Goal: Task Accomplishment & Management: Use online tool/utility

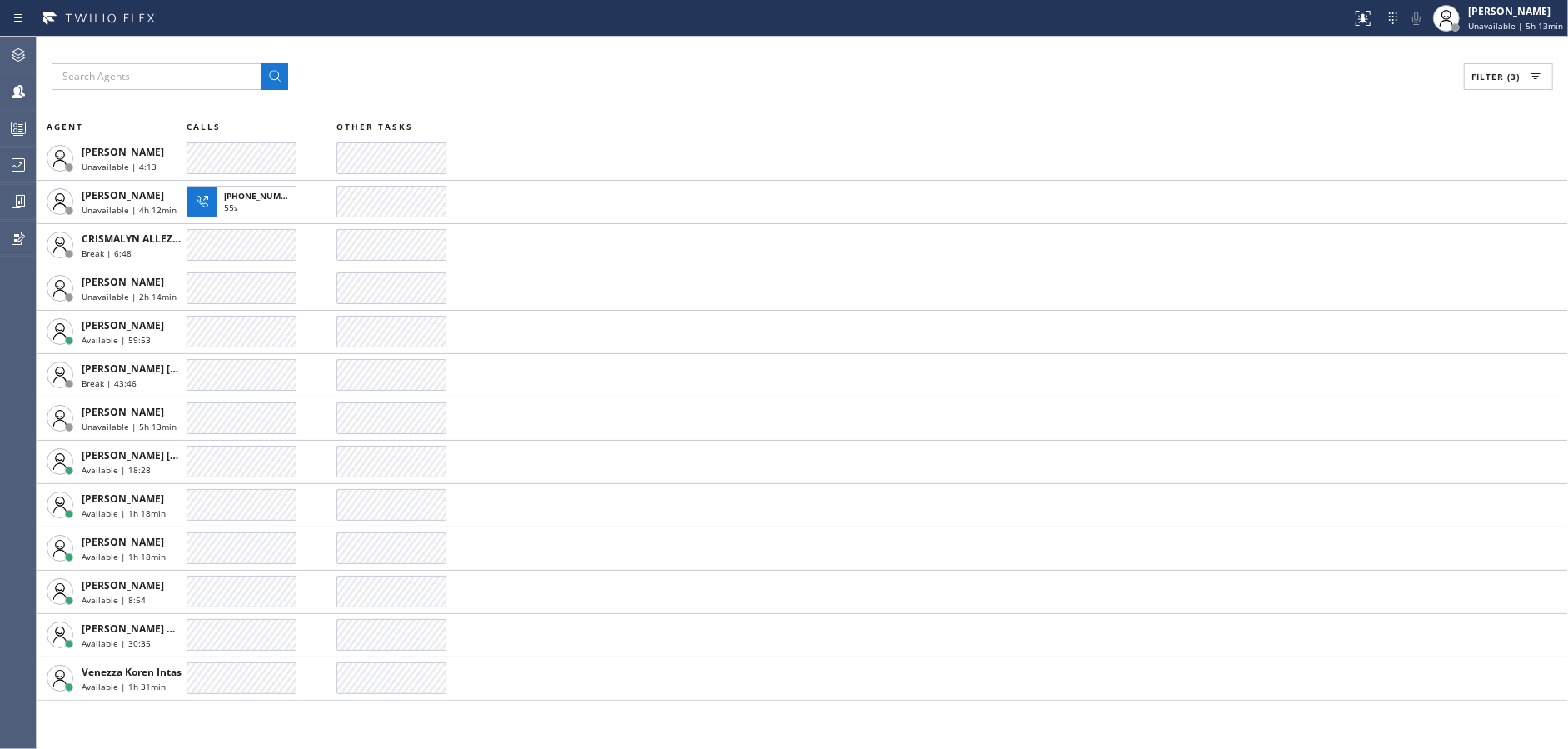
click at [575, 78] on div "Filter (3)" at bounding box center [803, 76] width 1502 height 26
click at [1506, 76] on span "Filter (3)" at bounding box center [1495, 77] width 48 height 12
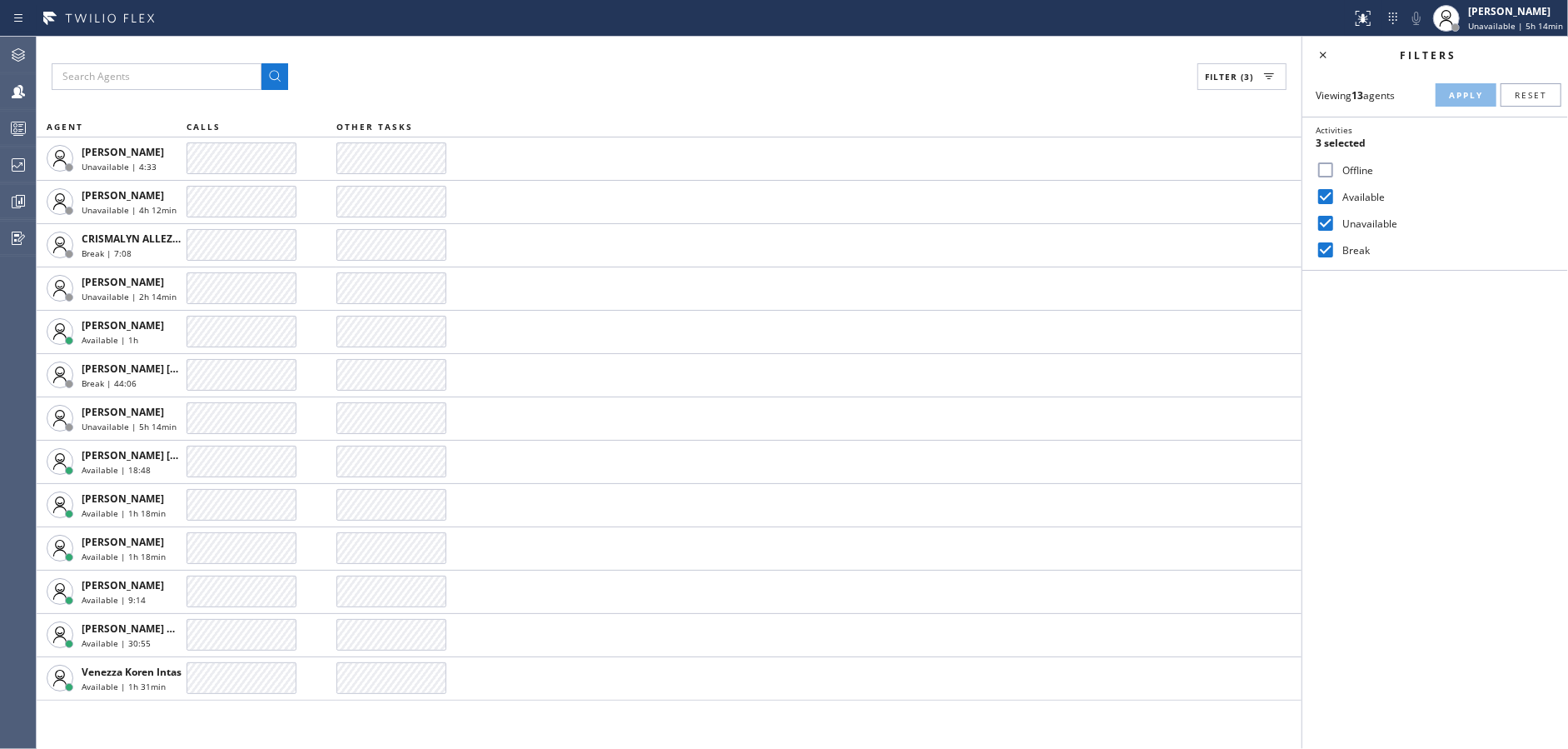
click at [1324, 192] on input "Available" at bounding box center [1326, 196] width 20 height 20
click at [567, 96] on div "Filter (3) AGENT CALLS OTHER TASKS [PERSON_NAME] Unavailable | 9:37 [PERSON_NAM…" at bounding box center [670, 393] width 1265 height 712
click at [567, 96] on div "Filter (3) AGENT CALLS OTHER TASKS [PERSON_NAME] Unavailable | 9:38 [PERSON_NAM…" at bounding box center [670, 393] width 1265 height 712
click at [15, 167] on icon at bounding box center [19, 165] width 20 height 20
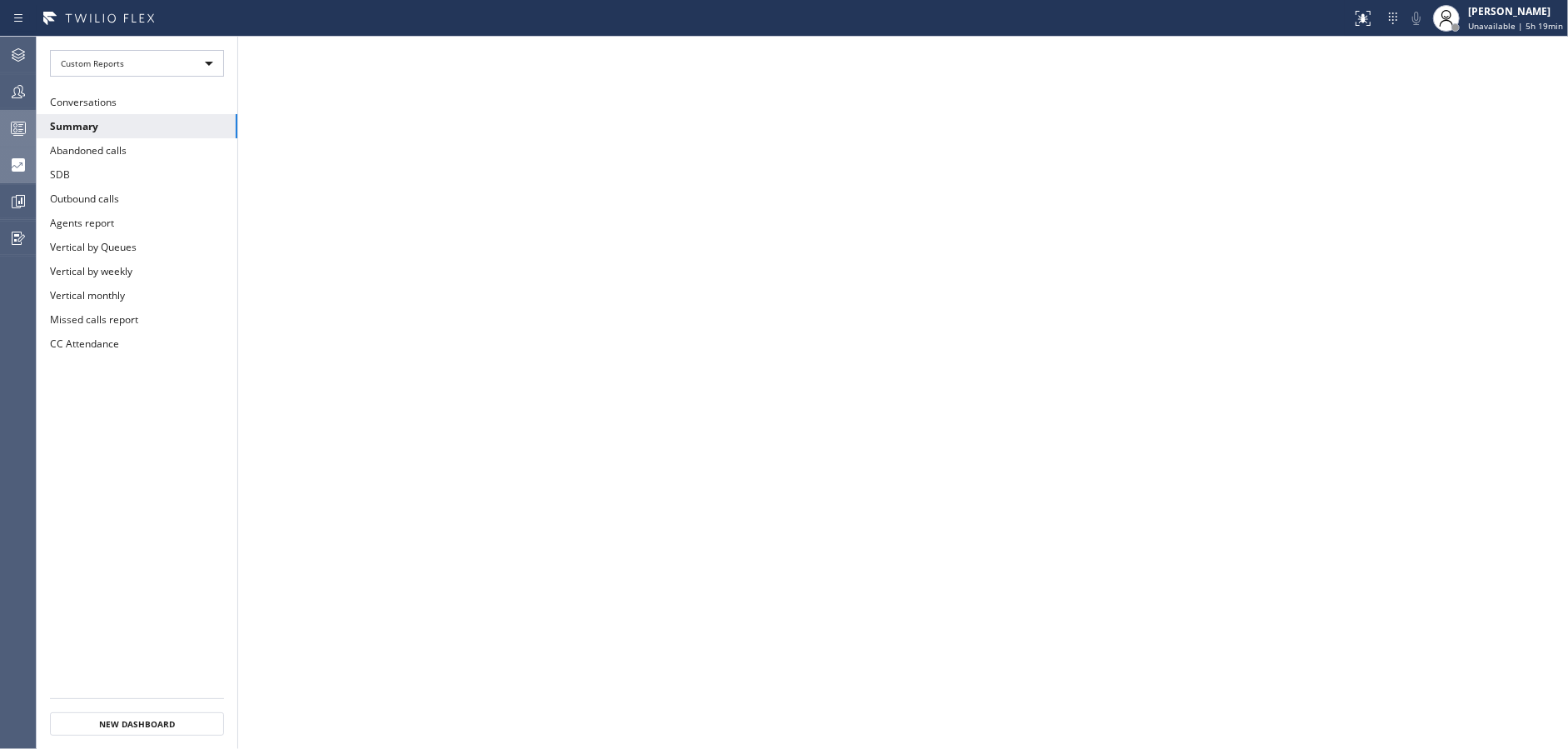
click at [4, 128] on div at bounding box center [19, 128] width 37 height 20
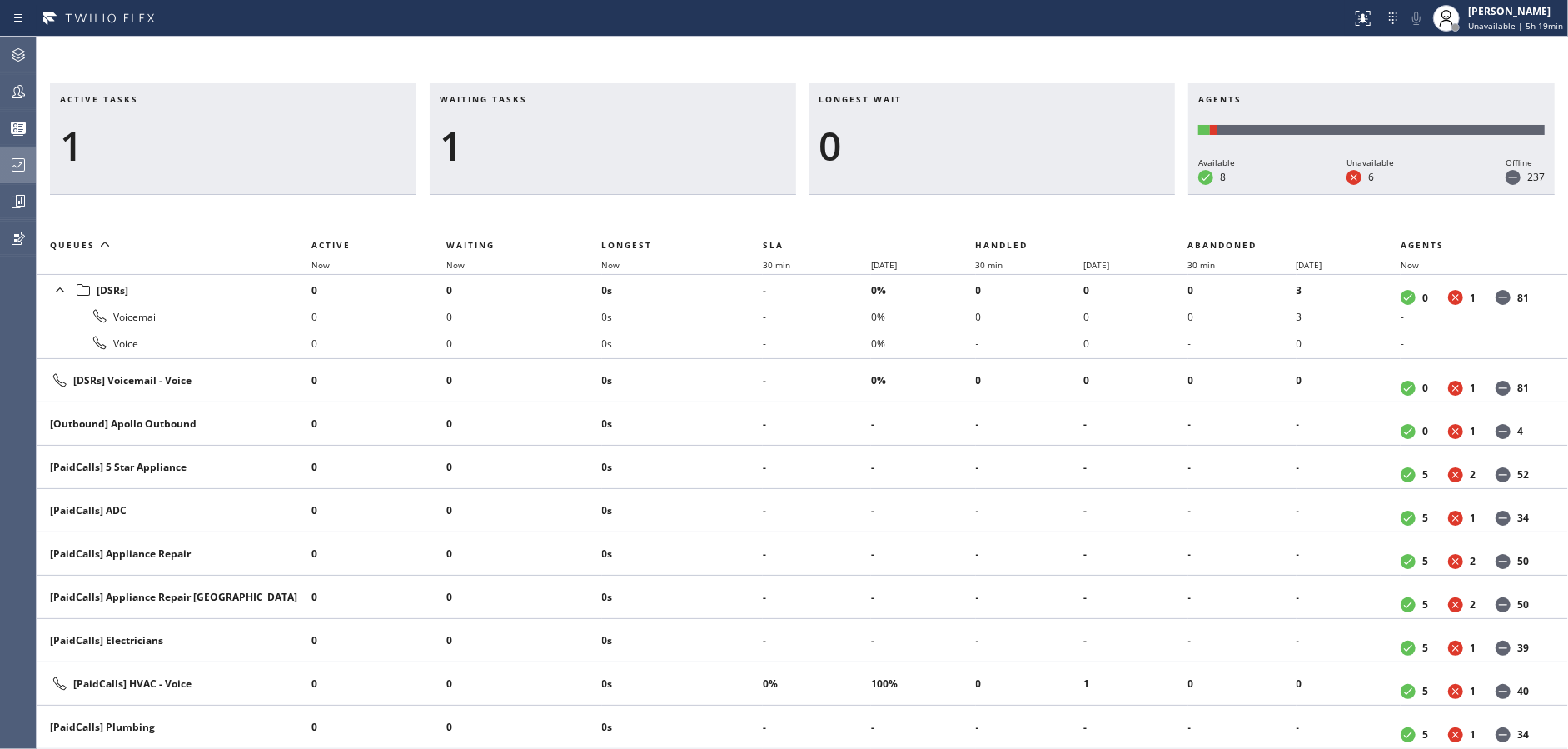
click at [3, 159] on div at bounding box center [19, 165] width 37 height 20
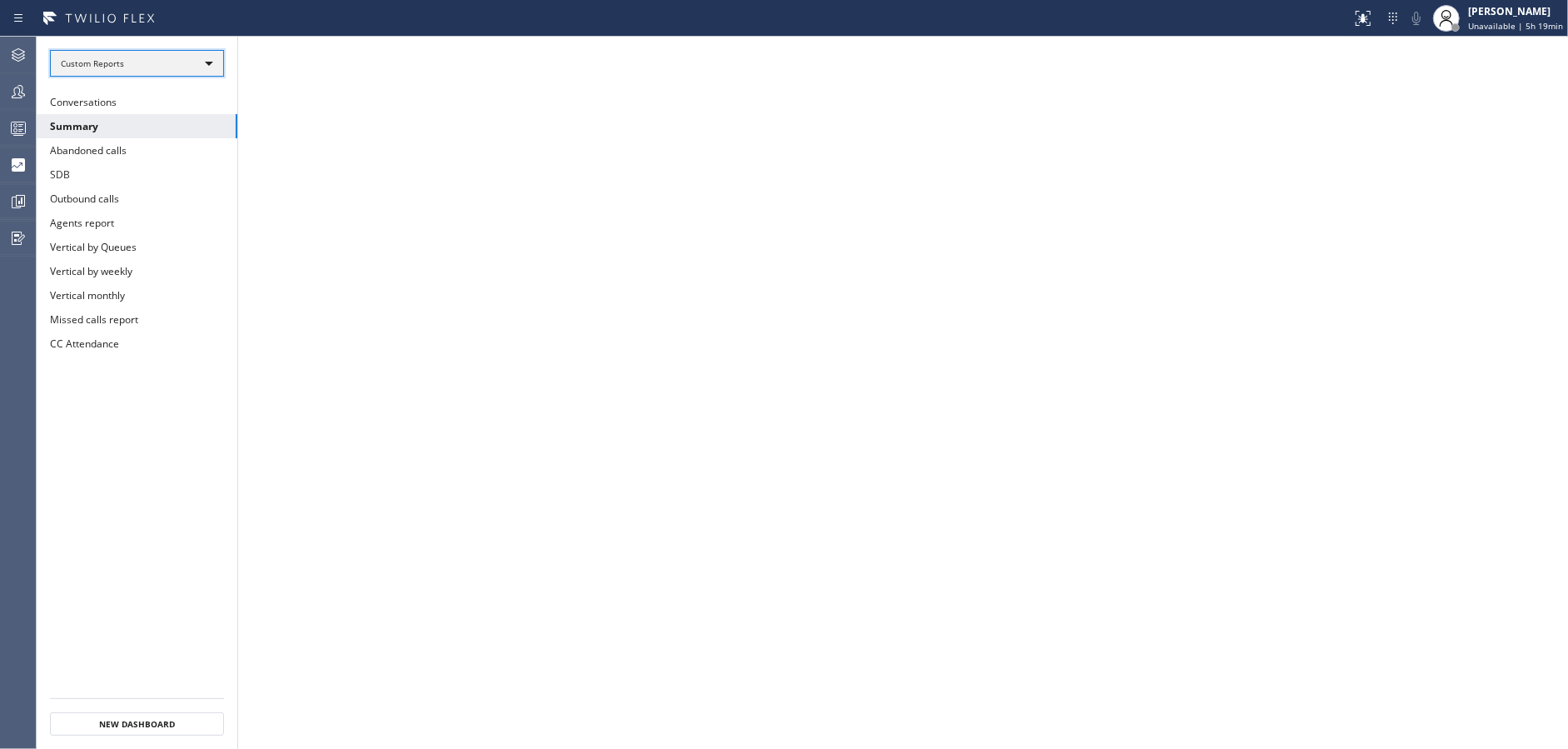
click at [155, 60] on div "Custom Reports" at bounding box center [137, 62] width 174 height 26
click at [673, 173] on div at bounding box center [784, 374] width 1568 height 749
click at [19, 118] on icon at bounding box center [19, 128] width 20 height 20
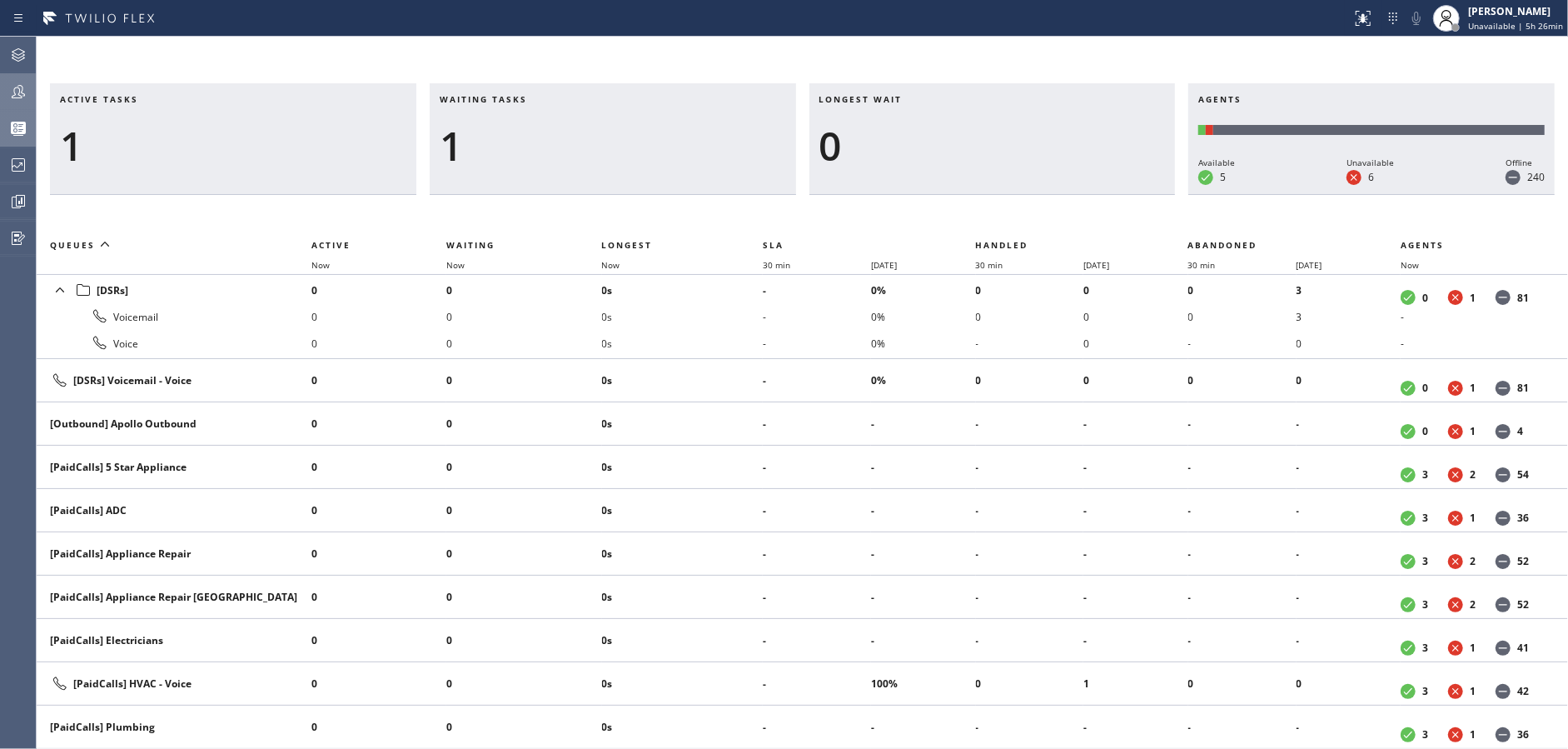
click at [15, 100] on icon at bounding box center [19, 92] width 20 height 20
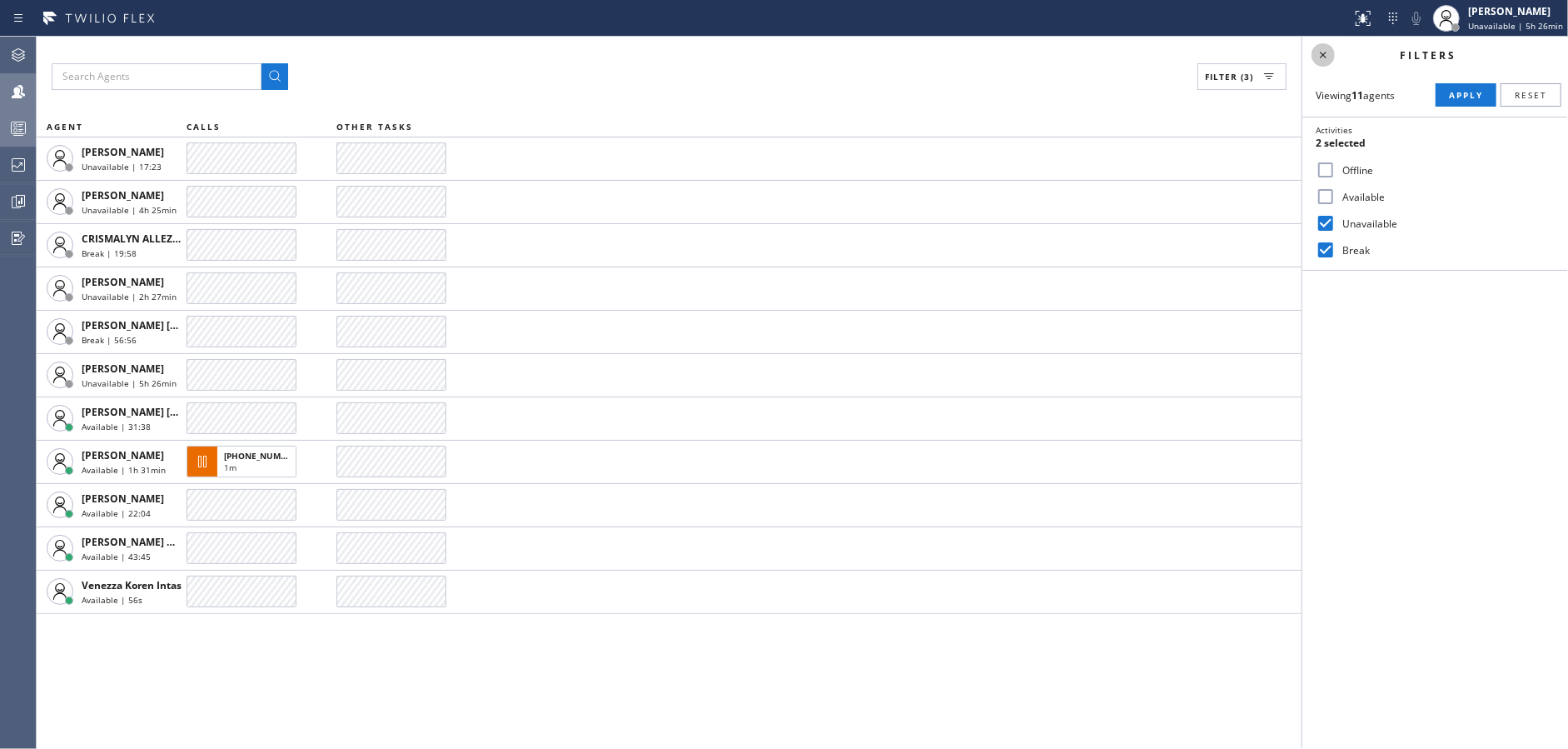
click at [1320, 48] on icon at bounding box center [1323, 55] width 20 height 20
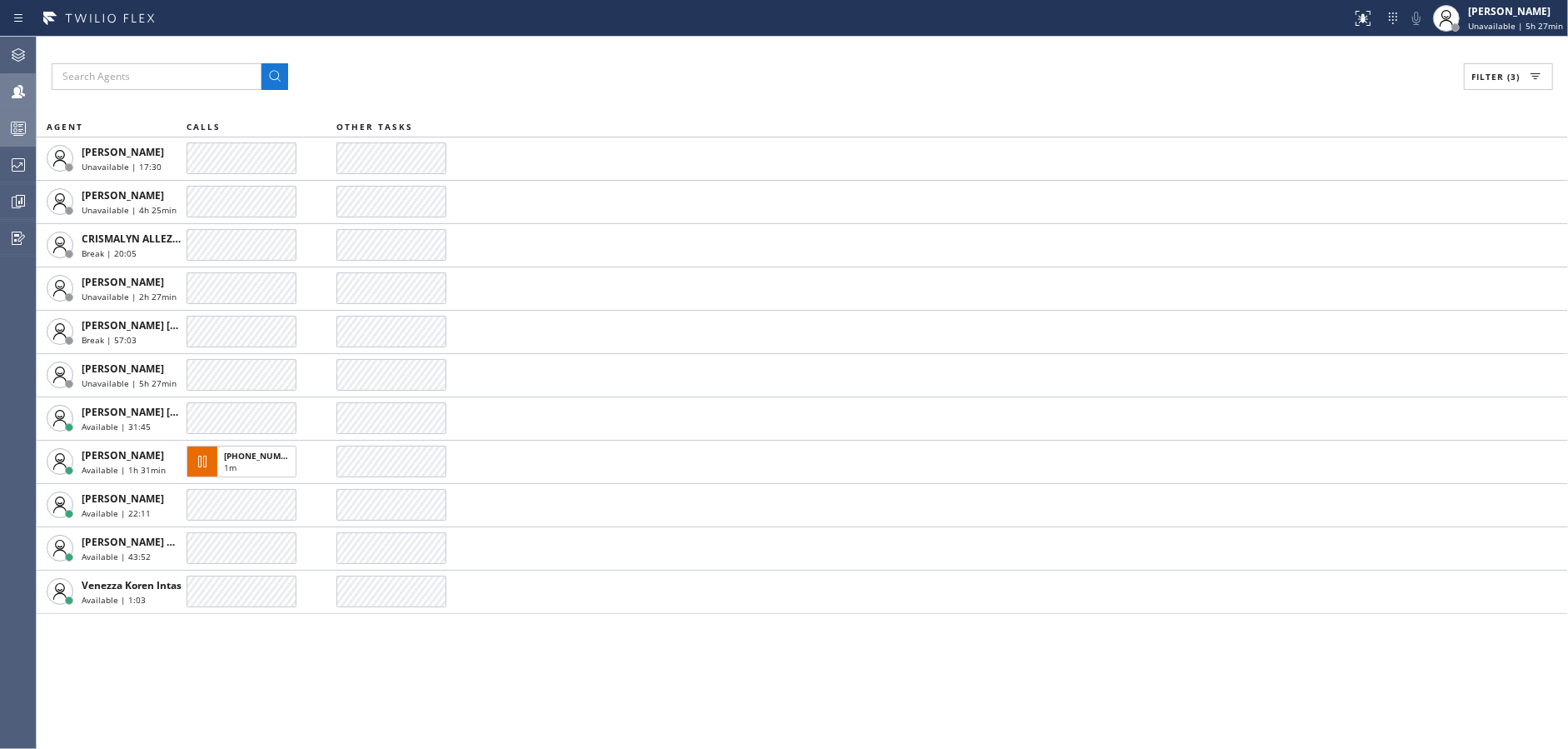
click at [1479, 77] on span "Filter (3)" at bounding box center [1495, 77] width 48 height 12
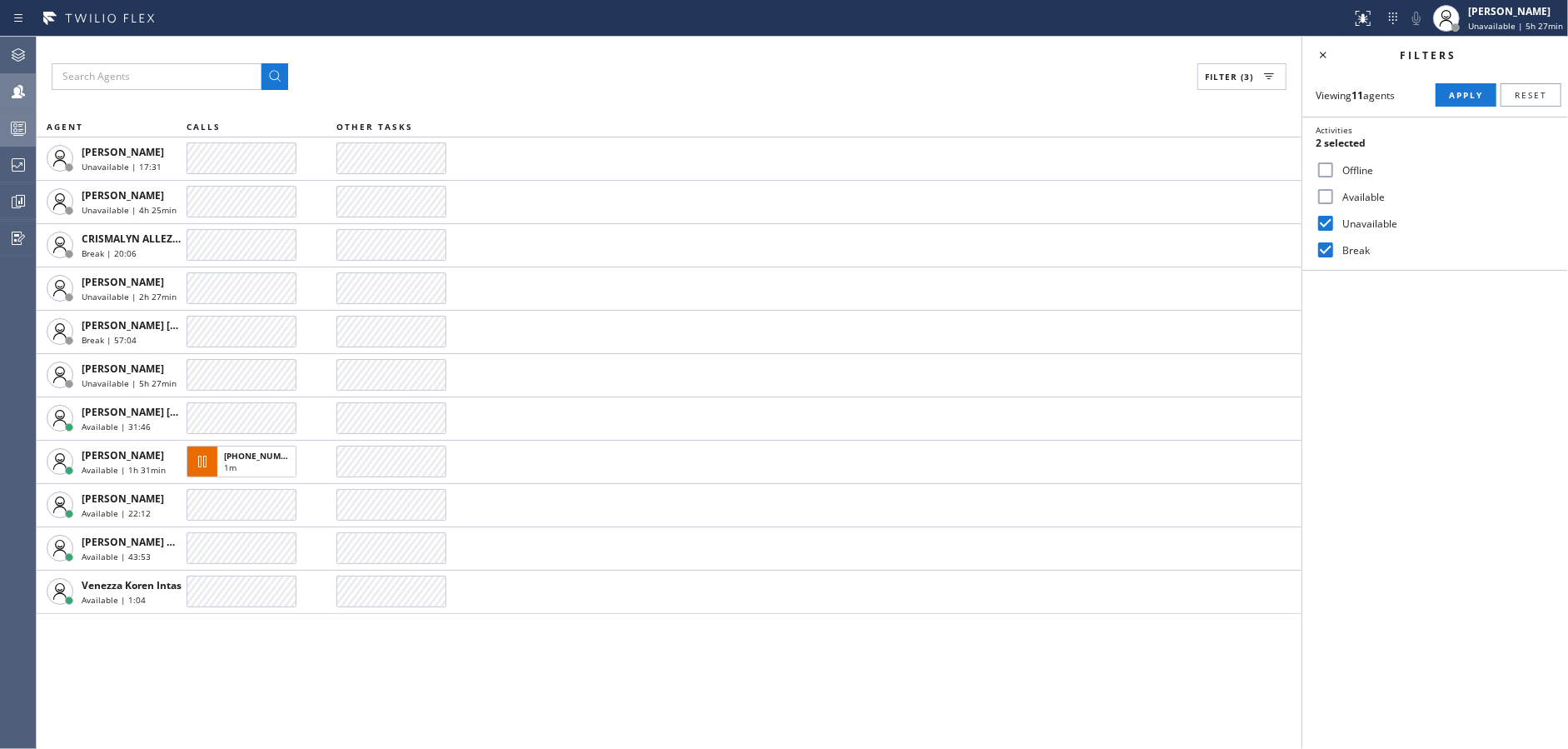
click at [1327, 191] on input "Available" at bounding box center [1326, 196] width 20 height 20
checkbox input "true"
click at [1318, 47] on icon at bounding box center [1323, 55] width 20 height 20
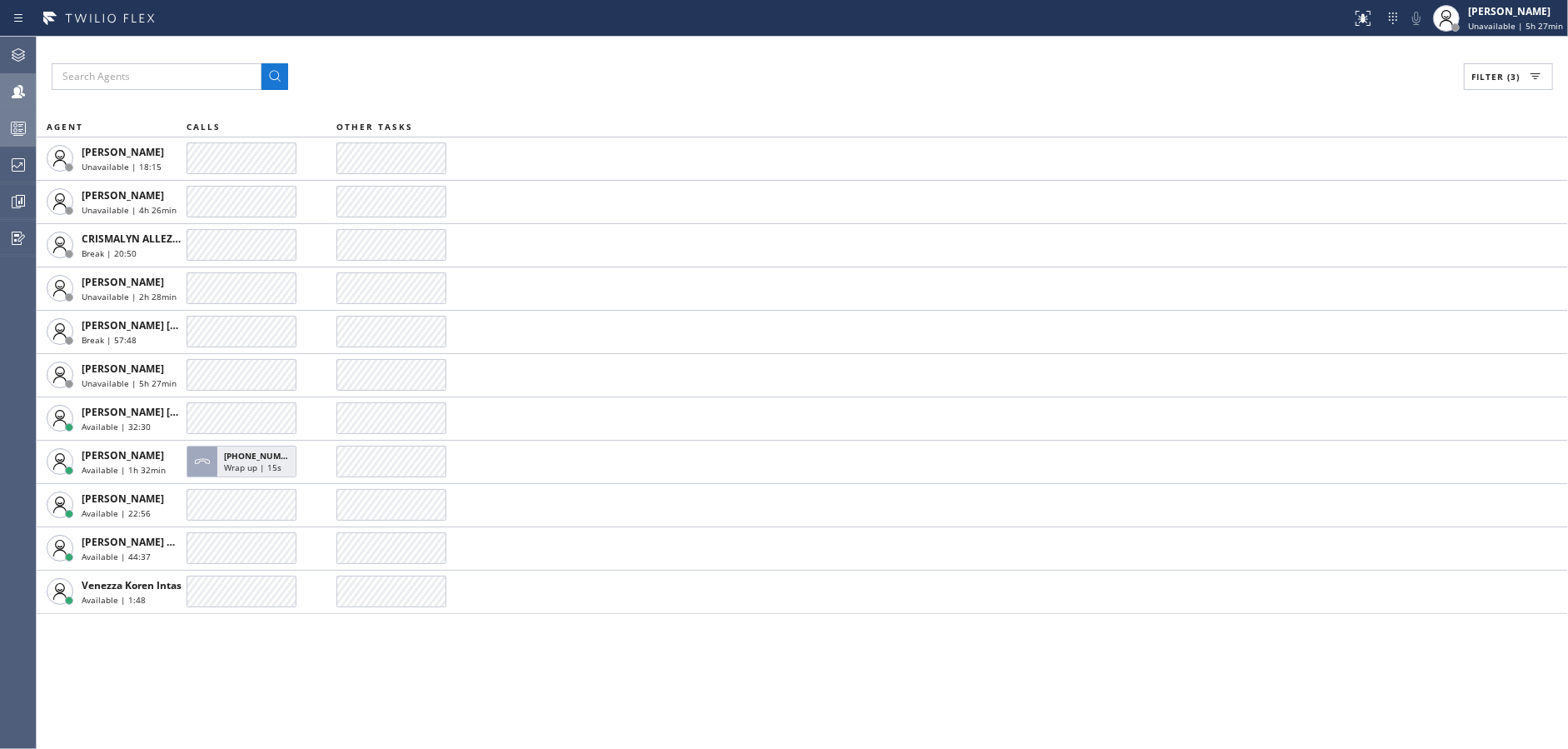
click at [673, 684] on div "Filter (3) AGENT CALLS OTHER TASKS [PERSON_NAME] Unavailable | 18:15 [PERSON_NA…" at bounding box center [803, 393] width 1532 height 712
drag, startPoint x: 566, startPoint y: 710, endPoint x: 666, endPoint y: 641, distance: 121.5
click at [566, 710] on div "Filter (3) AGENT CALLS OTHER TASKS [PERSON_NAME] Unavailable | 19:36 [PERSON_NA…" at bounding box center [803, 393] width 1532 height 712
click at [1497, 29] on span "Unavailable | 5h 29min" at bounding box center [1515, 25] width 95 height 12
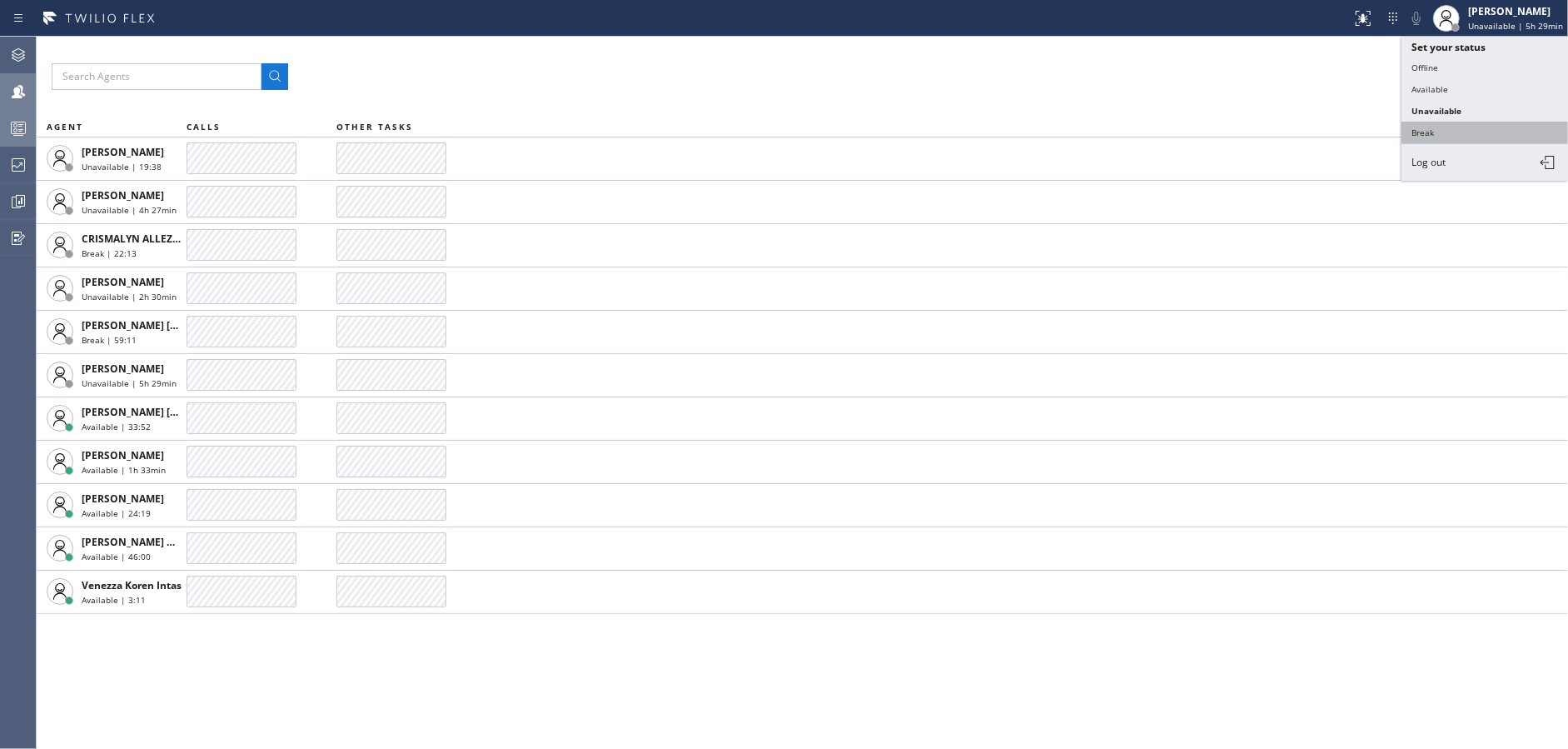
click at [1449, 138] on button "Break" at bounding box center [1485, 133] width 167 height 21
